Goal: Transaction & Acquisition: Purchase product/service

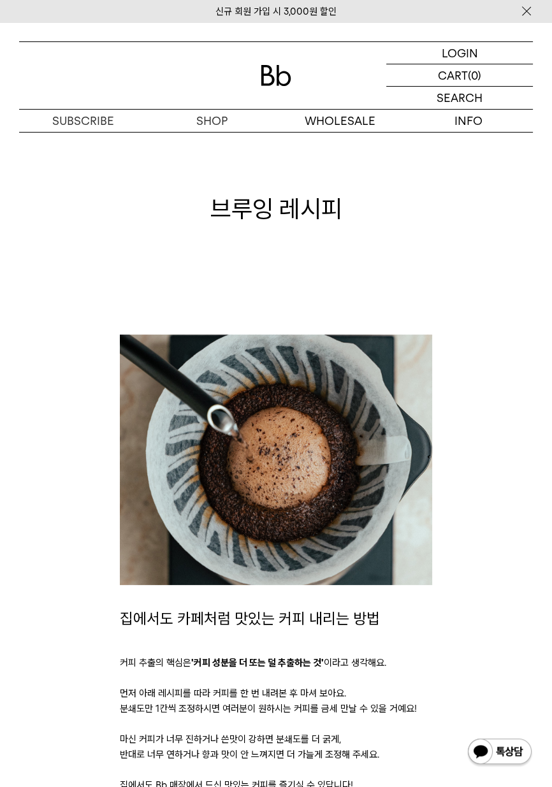
click at [0, 0] on p "숍" at bounding box center [0, 0] width 0 height 0
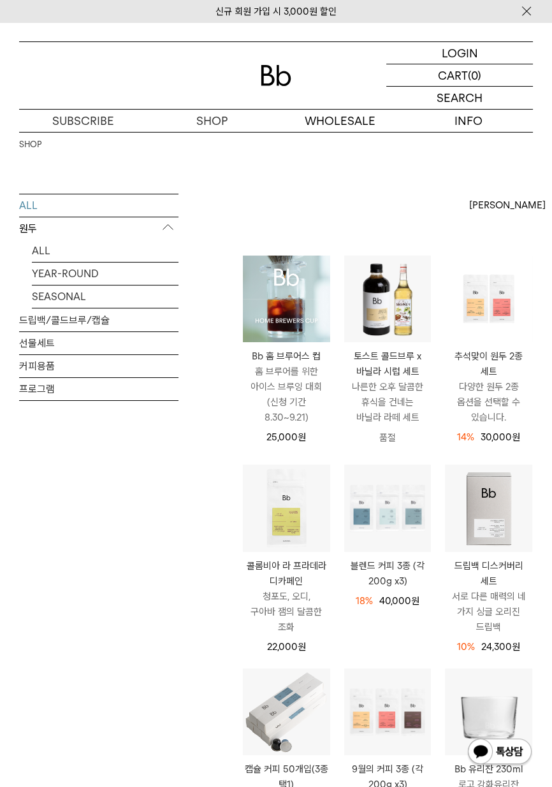
click at [74, 302] on link "SEASONAL" at bounding box center [105, 297] width 147 height 22
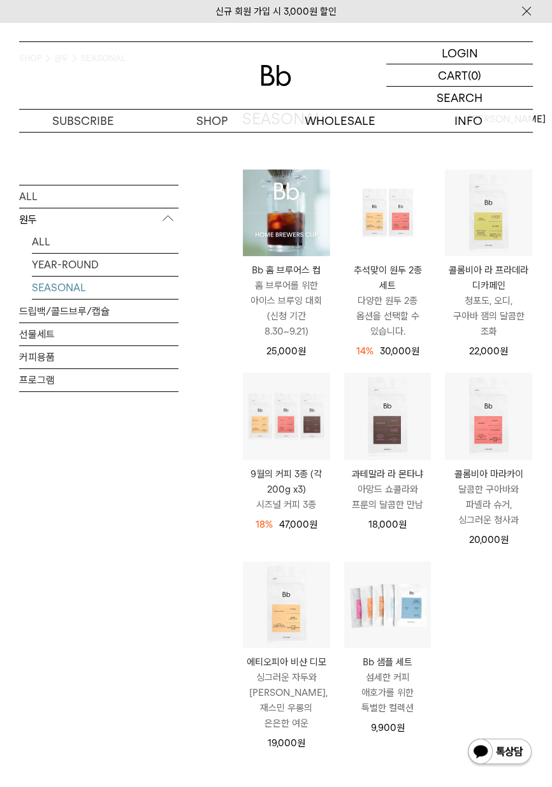
scroll to position [91, 0]
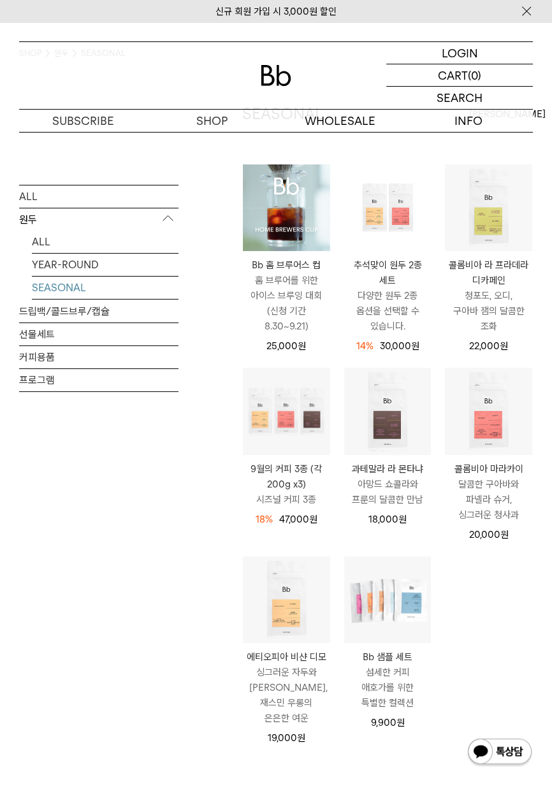
click at [0, 0] on img at bounding box center [0, 0] width 0 height 0
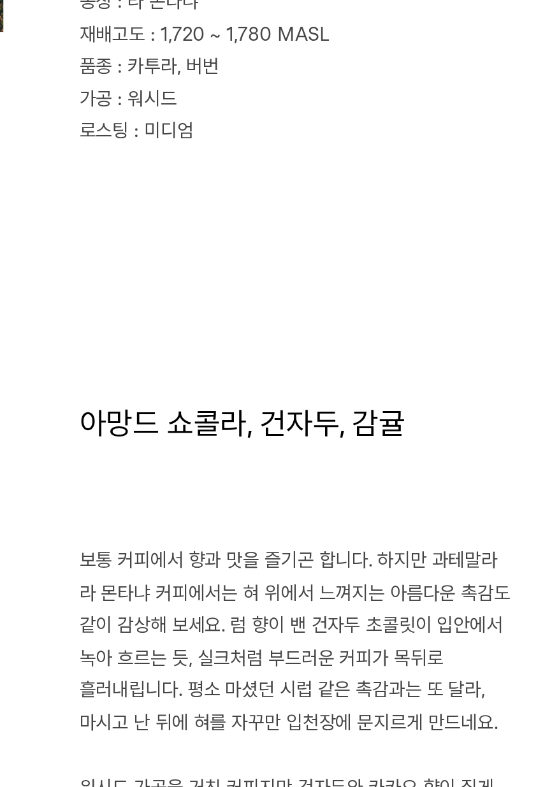
scroll to position [413, 0]
